Goal: Task Accomplishment & Management: Manage account settings

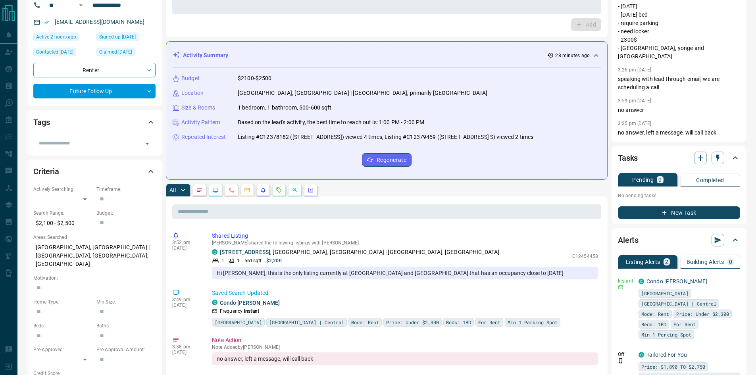
scroll to position [119, 0]
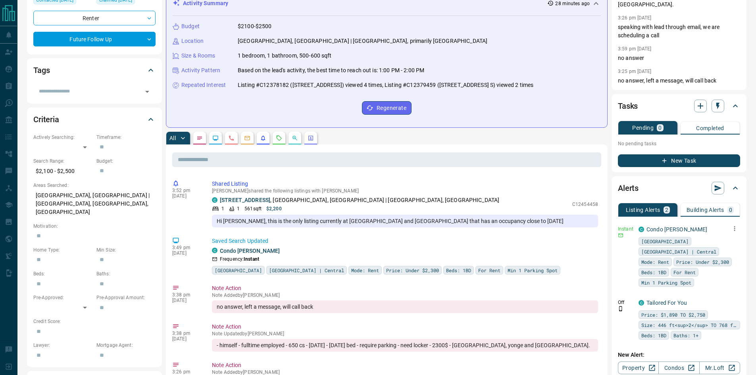
click at [732, 225] on icon "button" at bounding box center [734, 228] width 7 height 7
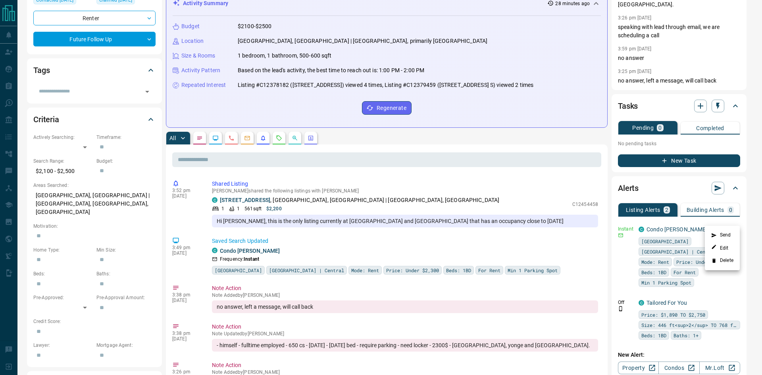
click at [730, 232] on li "Send" at bounding box center [722, 235] width 35 height 13
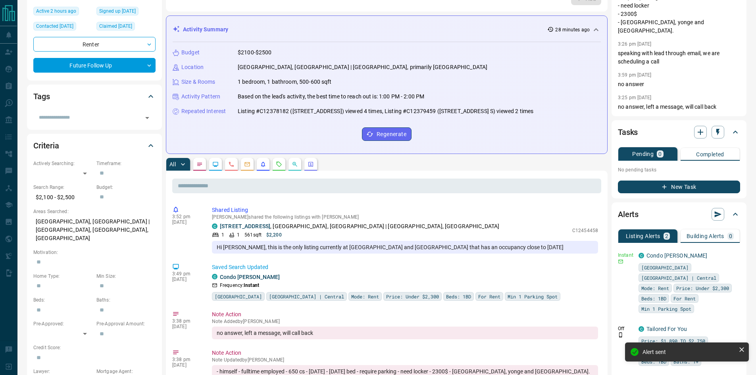
scroll to position [159, 0]
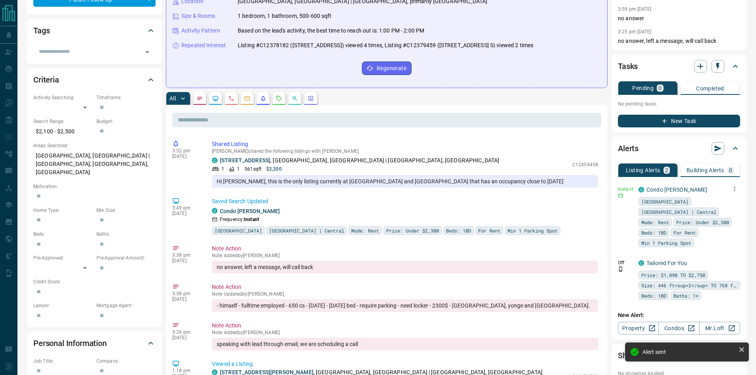
click at [731, 183] on button "button" at bounding box center [734, 188] width 11 height 11
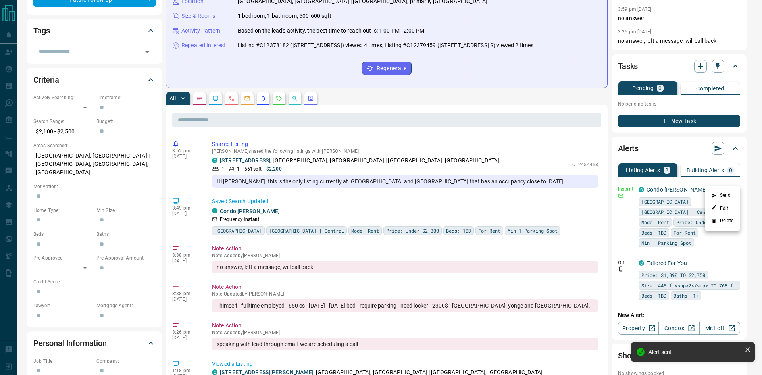
click at [729, 194] on li "Send" at bounding box center [722, 195] width 35 height 13
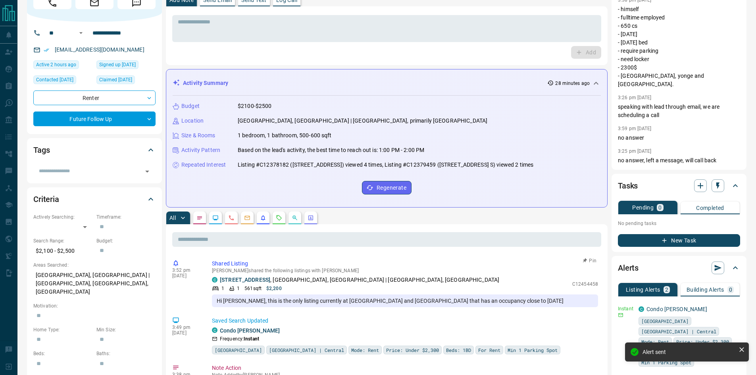
scroll to position [0, 0]
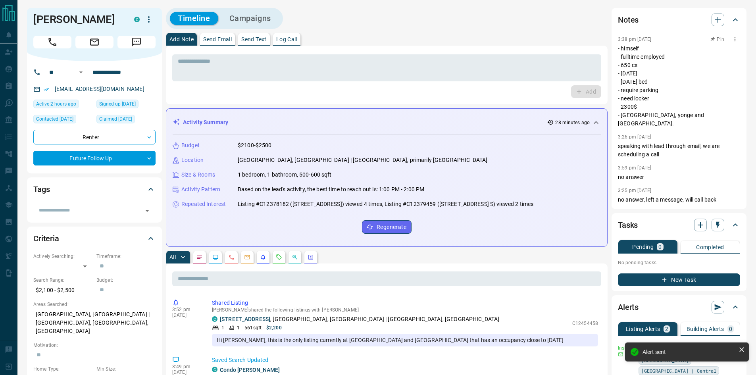
click at [733, 39] on icon "button" at bounding box center [735, 39] width 6 height 6
click at [732, 51] on li "Edit" at bounding box center [722, 54] width 35 height 12
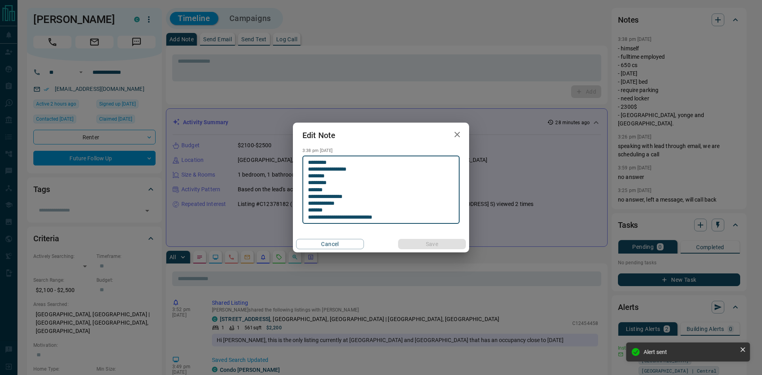
click at [356, 169] on textarea "**********" at bounding box center [381, 190] width 146 height 62
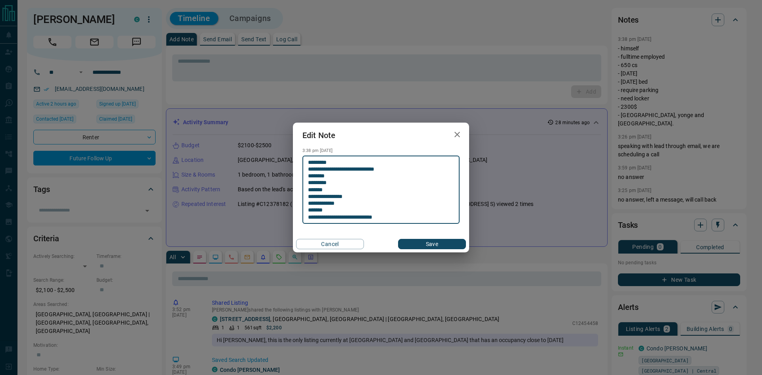
type textarea "**********"
click at [425, 246] on button "Save" at bounding box center [432, 244] width 68 height 10
